Goal: Task Accomplishment & Management: Use online tool/utility

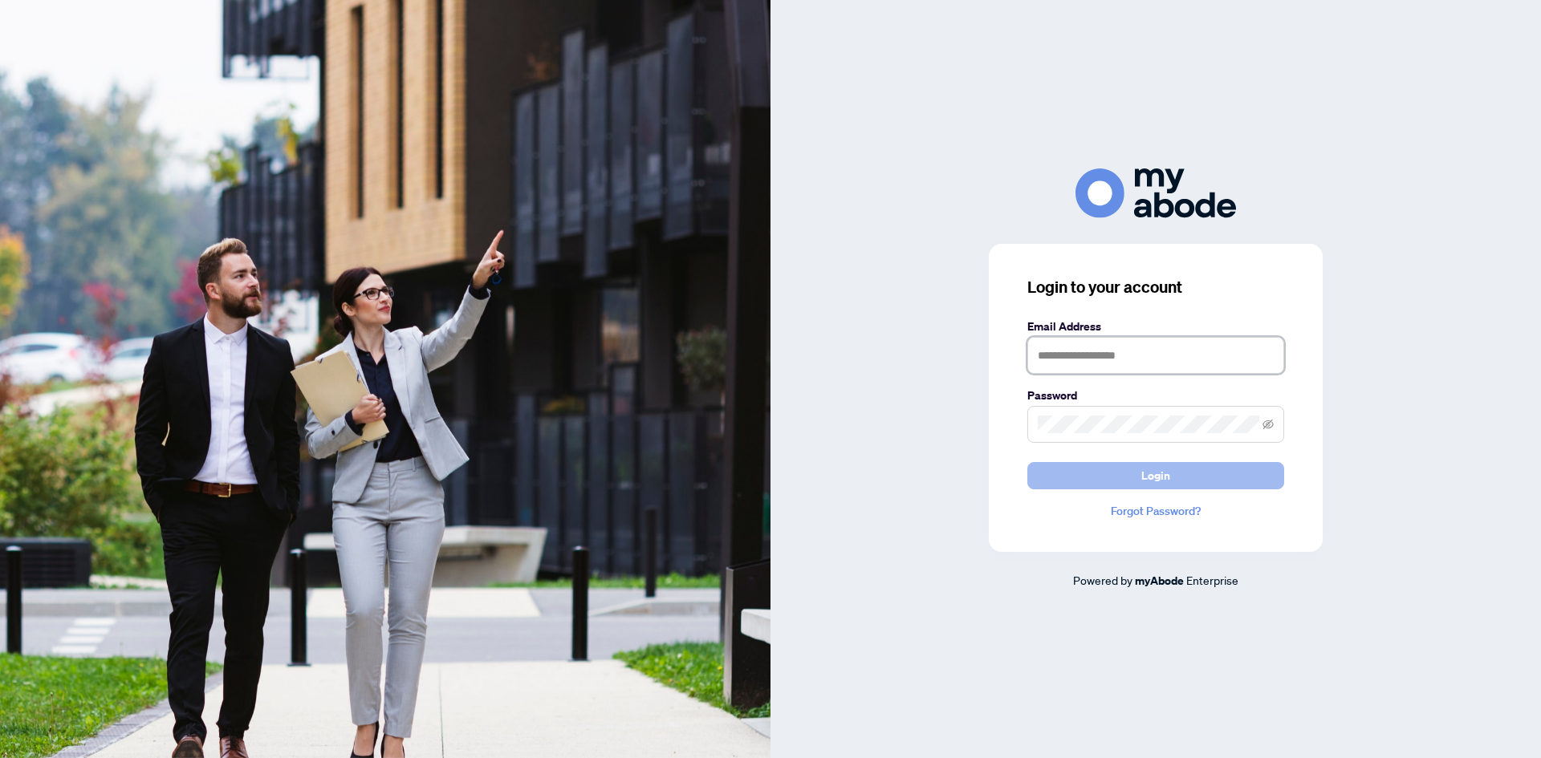
type input "**********"
click at [1050, 480] on button "Login" at bounding box center [1155, 475] width 257 height 27
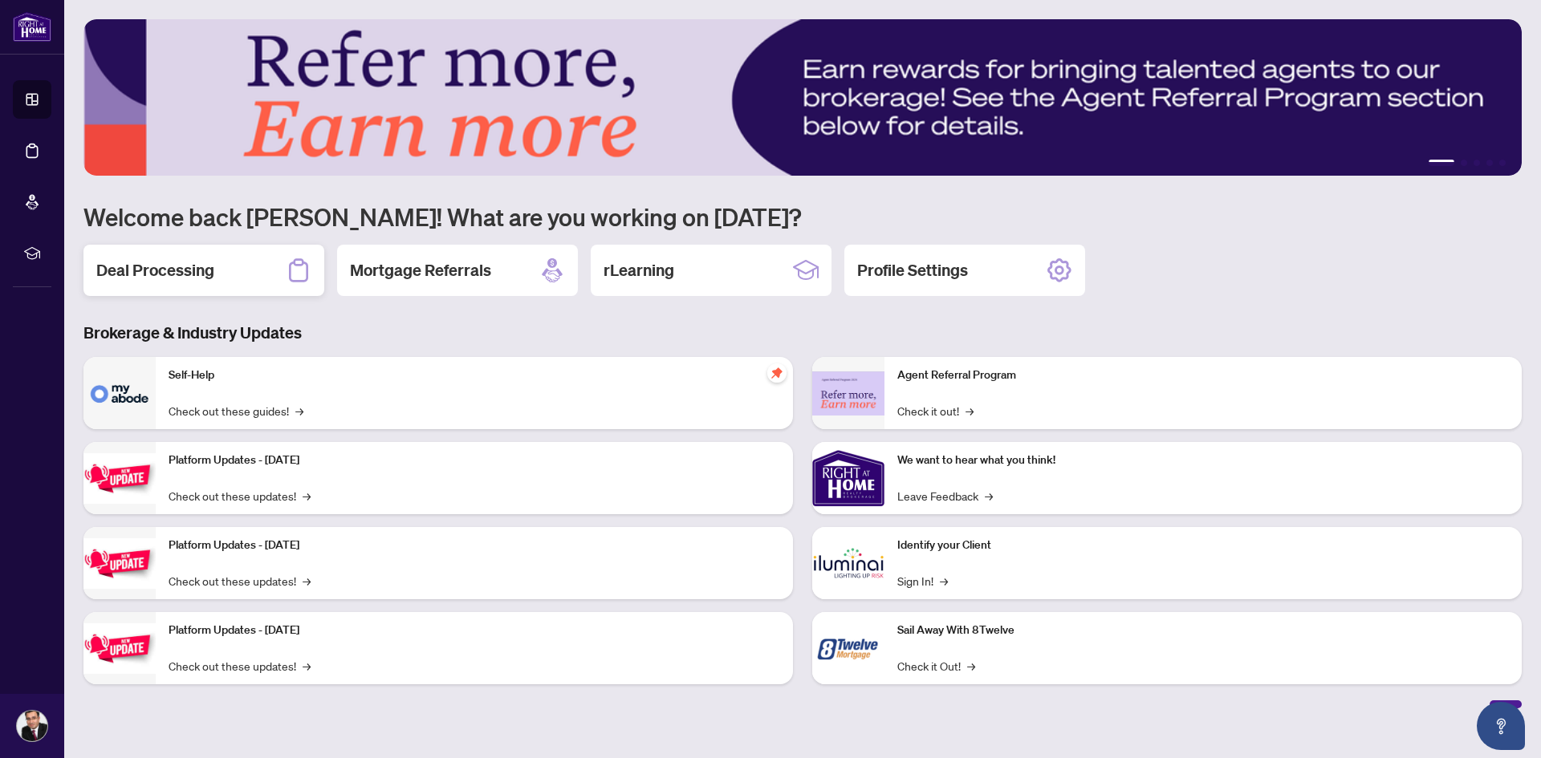
click at [262, 290] on div "Deal Processing" at bounding box center [203, 270] width 241 height 51
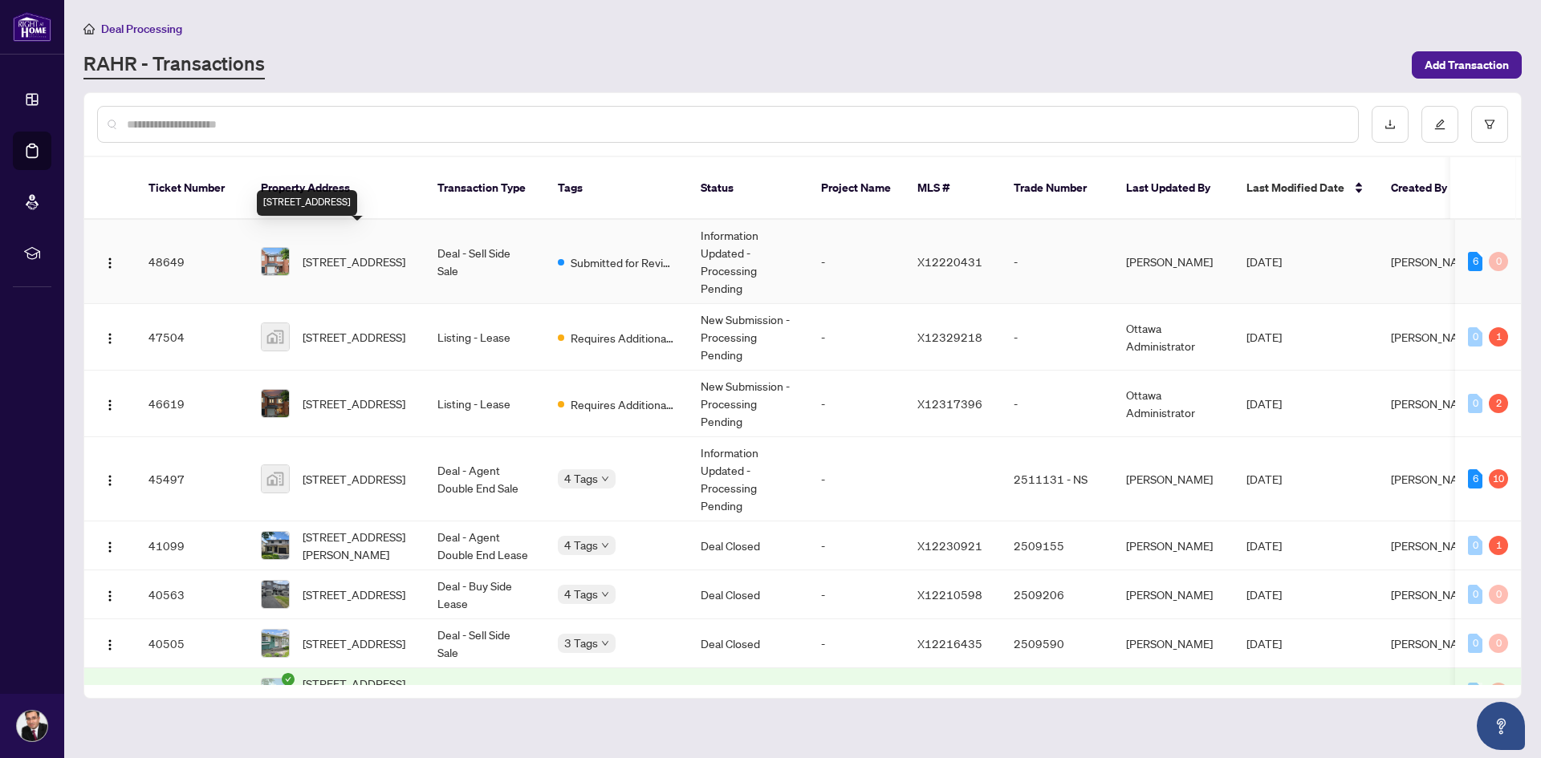
click at [354, 260] on span "352 Selene Way, Ottawa, Ontario K4A 0G6, Canada" at bounding box center [354, 262] width 103 height 18
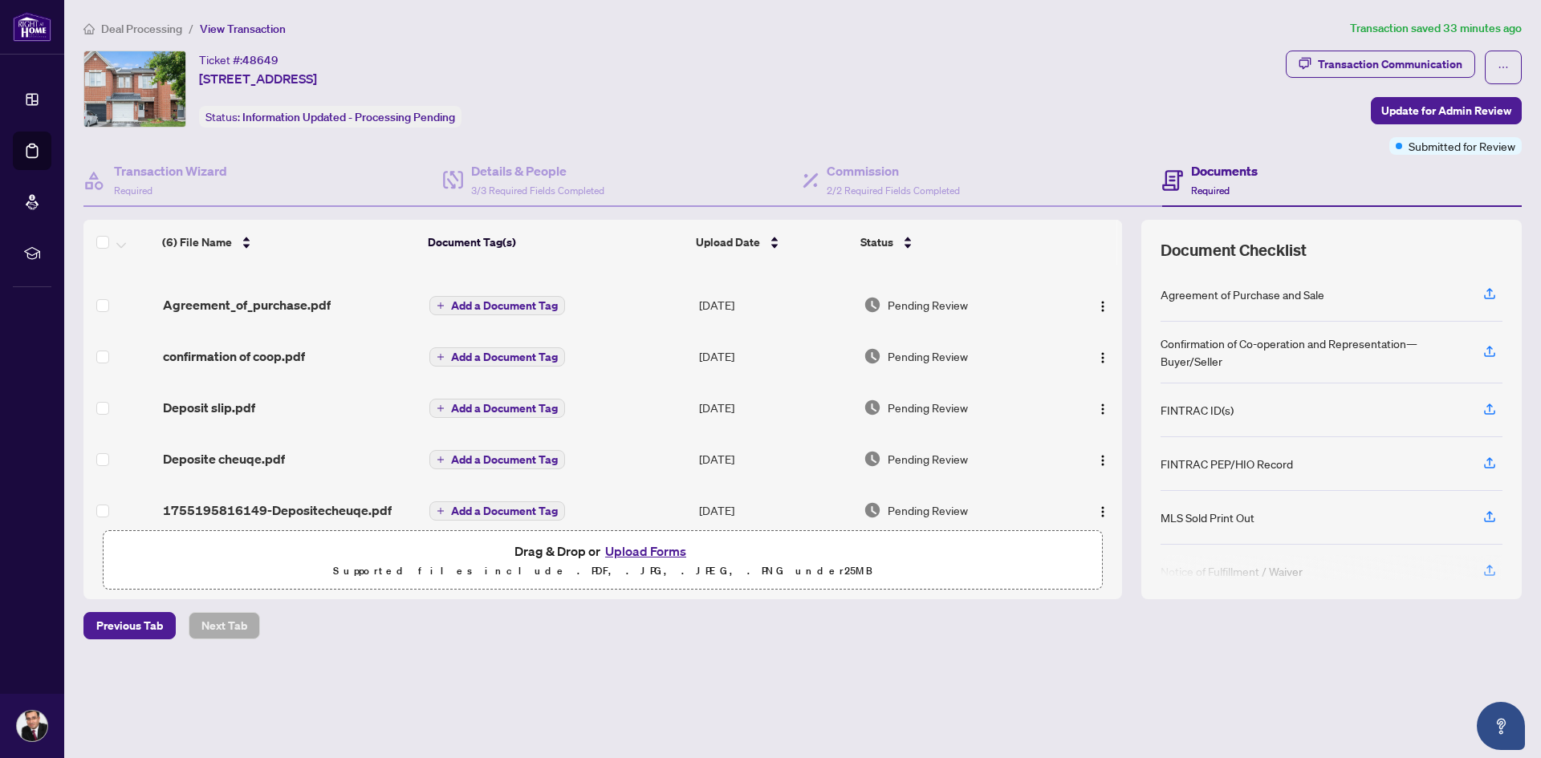
scroll to position [56, 0]
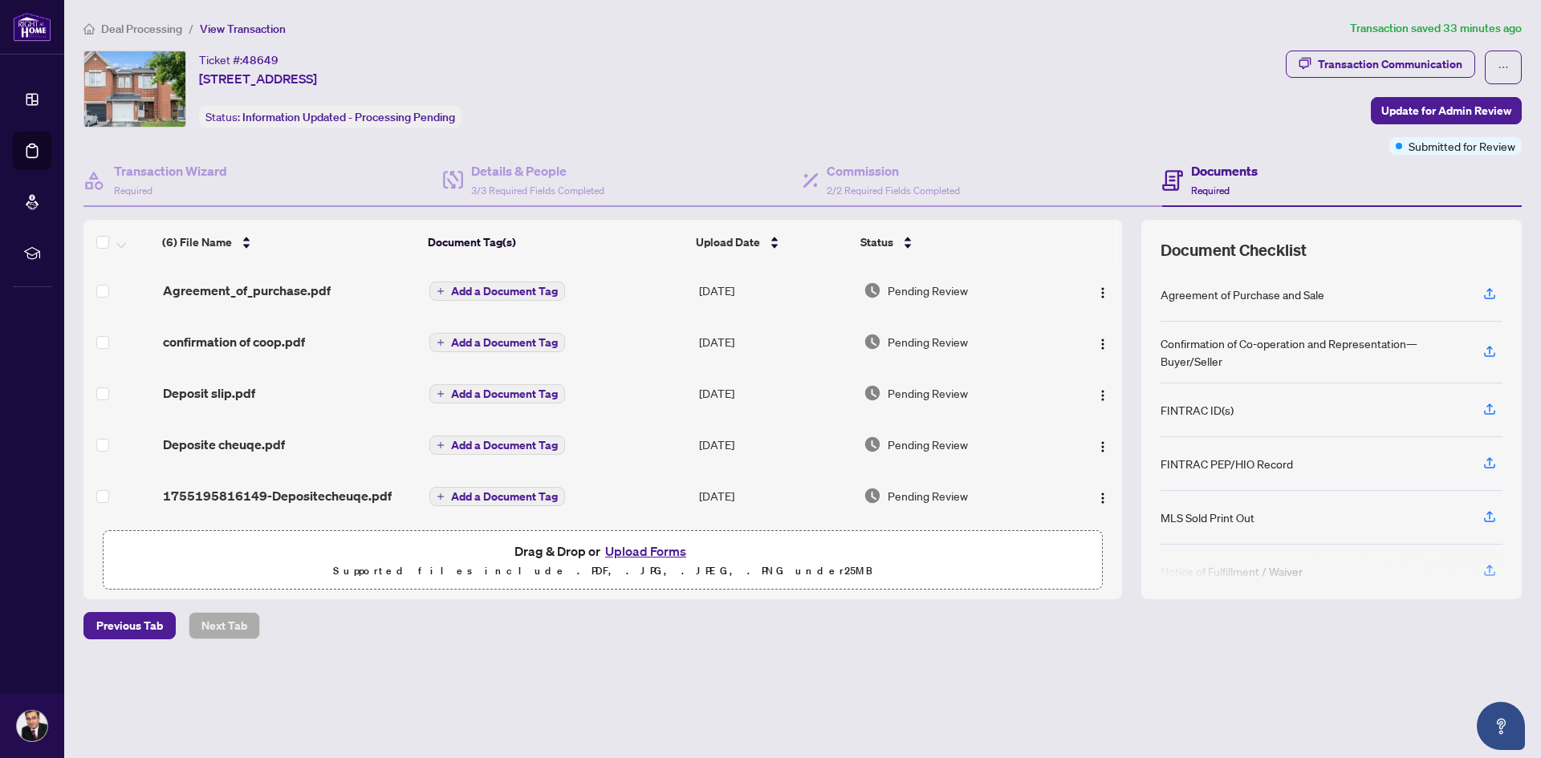
click at [626, 551] on button "Upload Forms" at bounding box center [645, 551] width 91 height 21
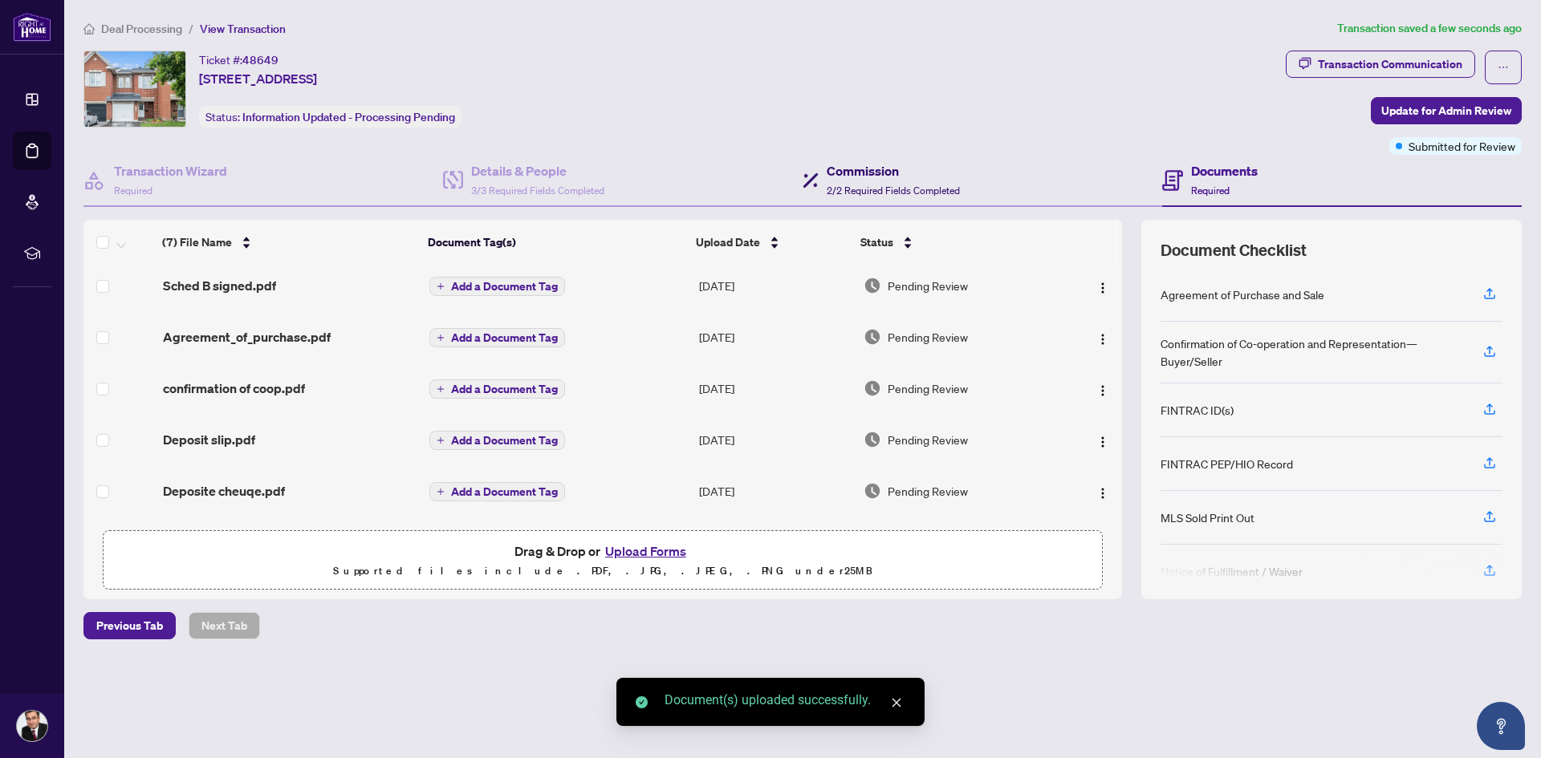
click at [838, 188] on span "2/2 Required Fields Completed" at bounding box center [893, 191] width 133 height 12
